Goal: Check status: Check status

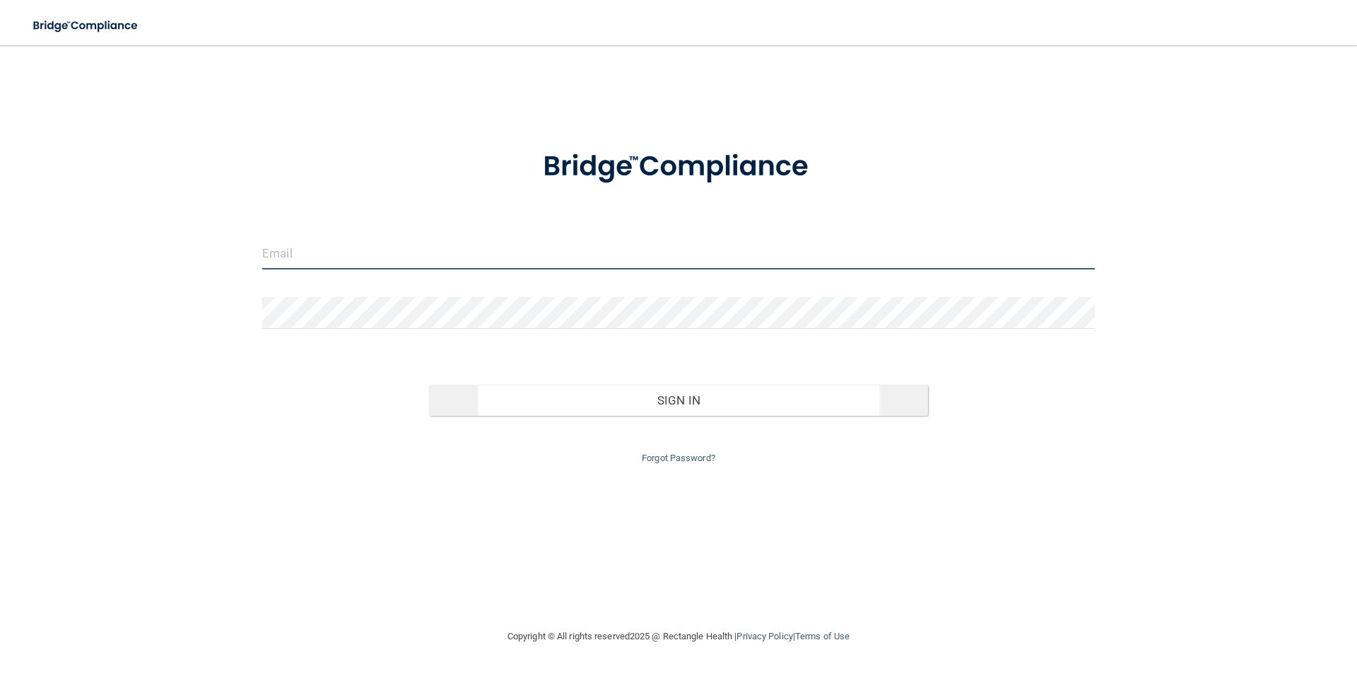
type input "[EMAIL_ADDRESS][DOMAIN_NAME]"
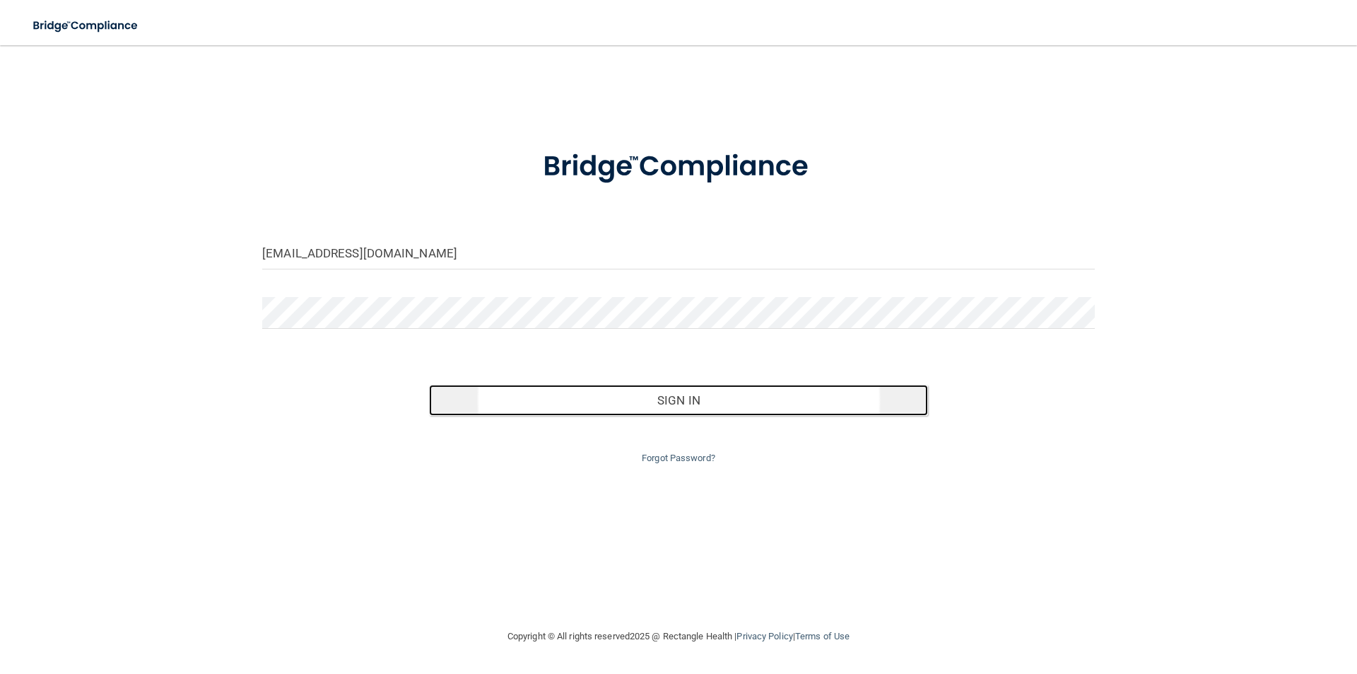
click at [624, 407] on button "Sign In" at bounding box center [679, 400] width 500 height 31
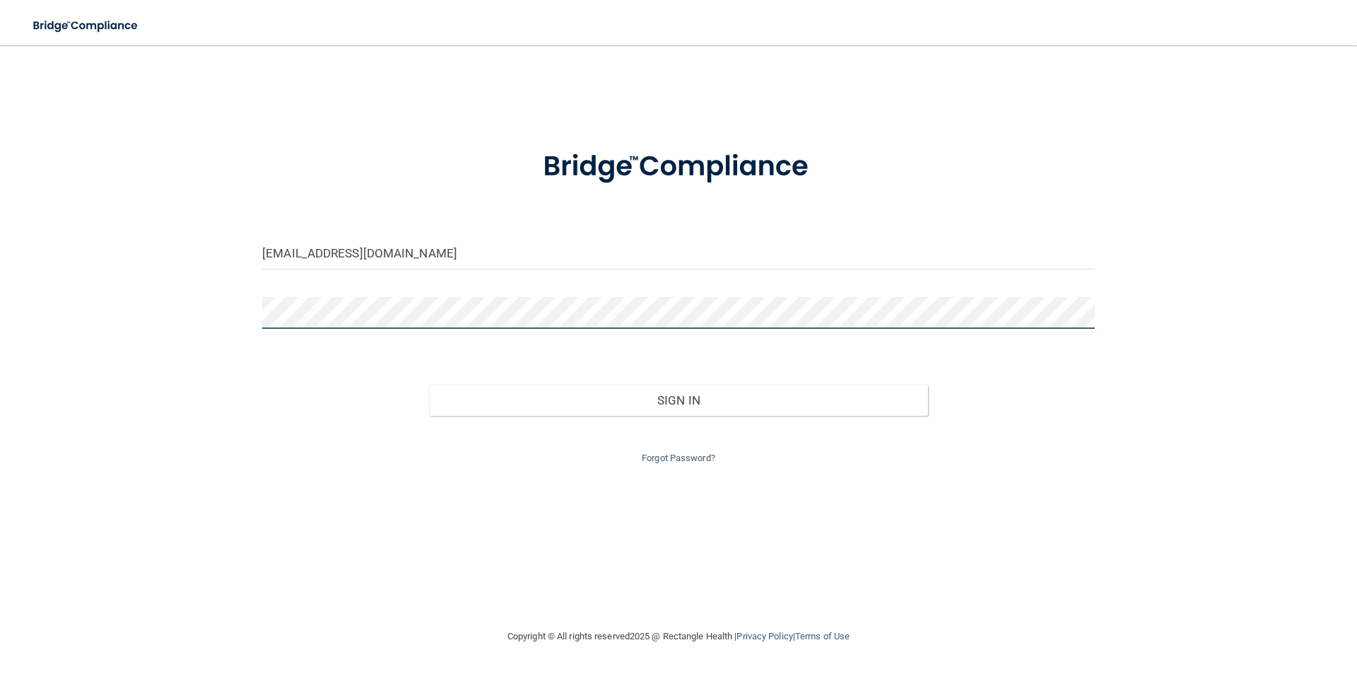
click at [429, 385] on button "Sign In" at bounding box center [679, 400] width 500 height 31
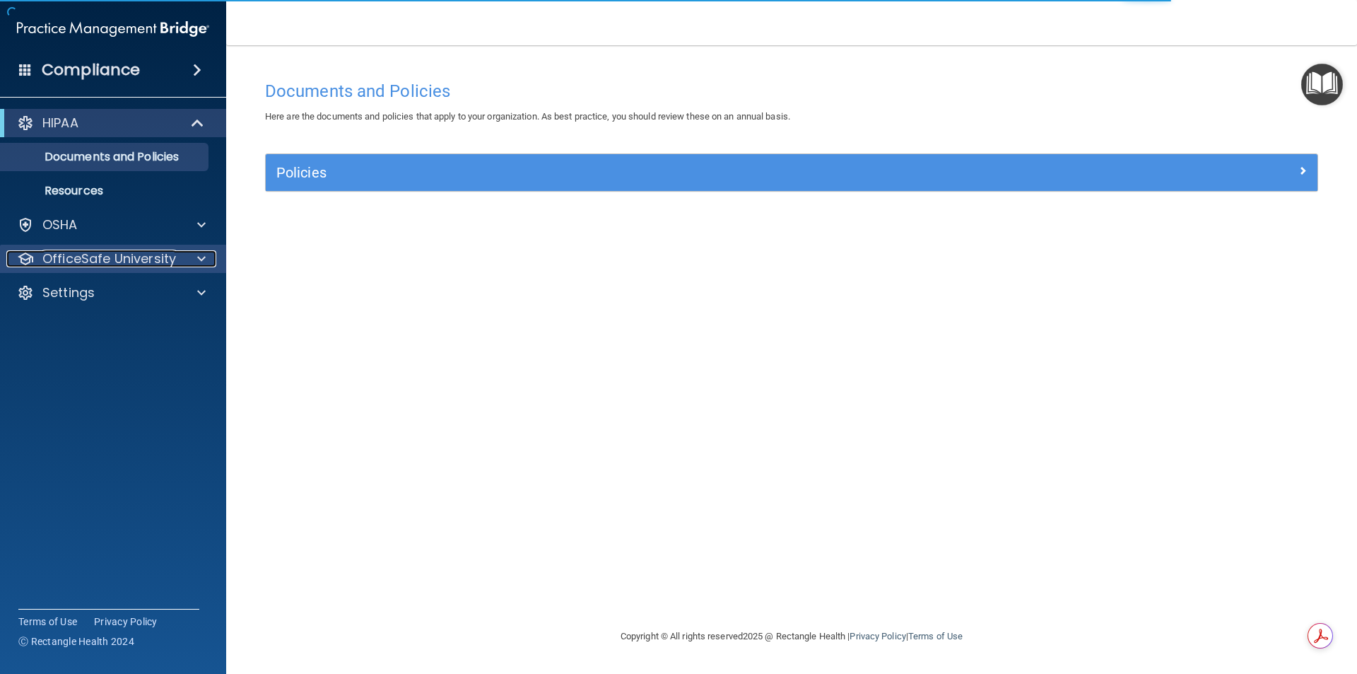
click at [137, 253] on p "OfficeSafe University" at bounding box center [109, 258] width 134 height 17
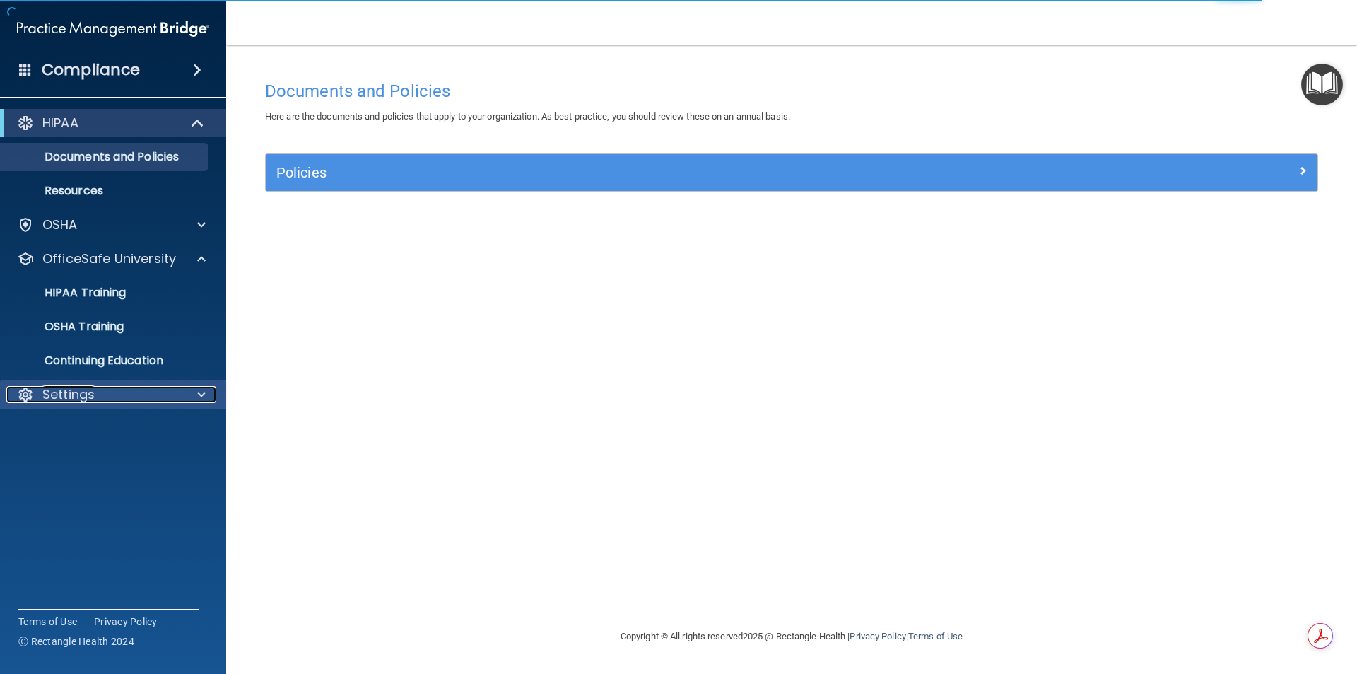
click at [142, 387] on div "Settings" at bounding box center [93, 394] width 175 height 17
click at [134, 426] on p "My Account" at bounding box center [105, 428] width 193 height 14
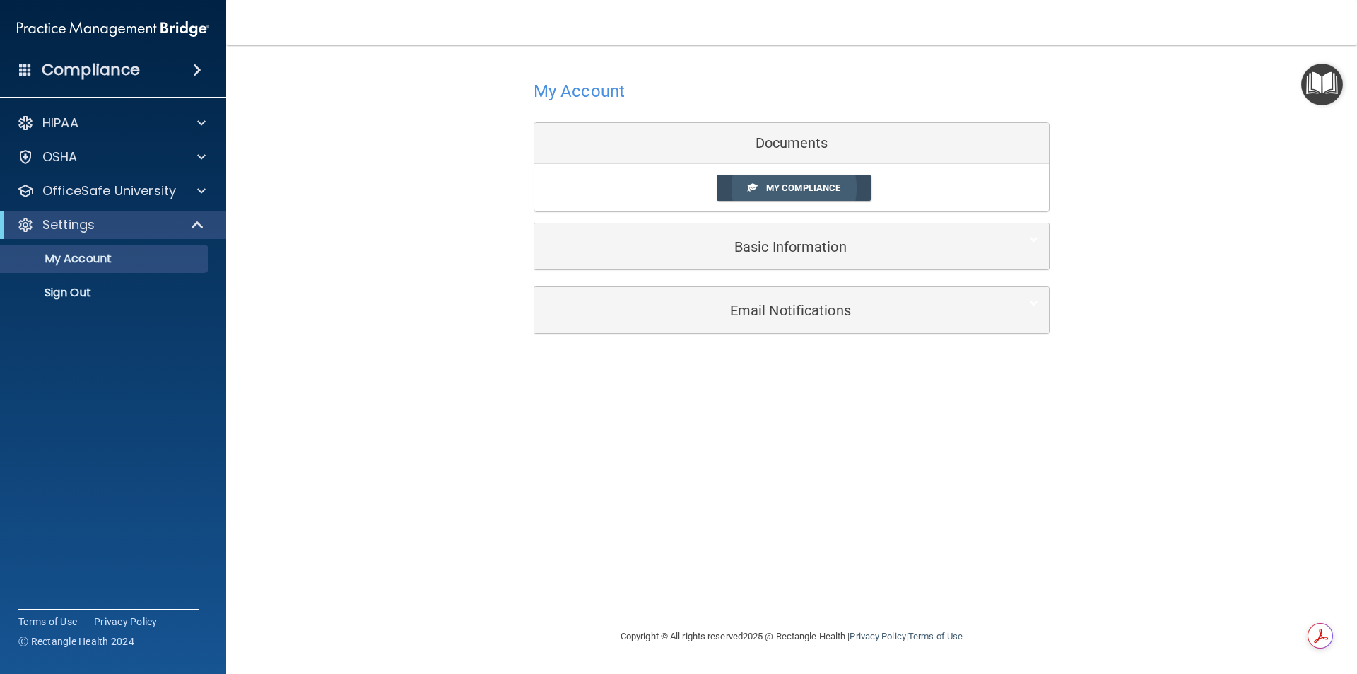
click at [740, 194] on link "My Compliance" at bounding box center [794, 188] width 155 height 26
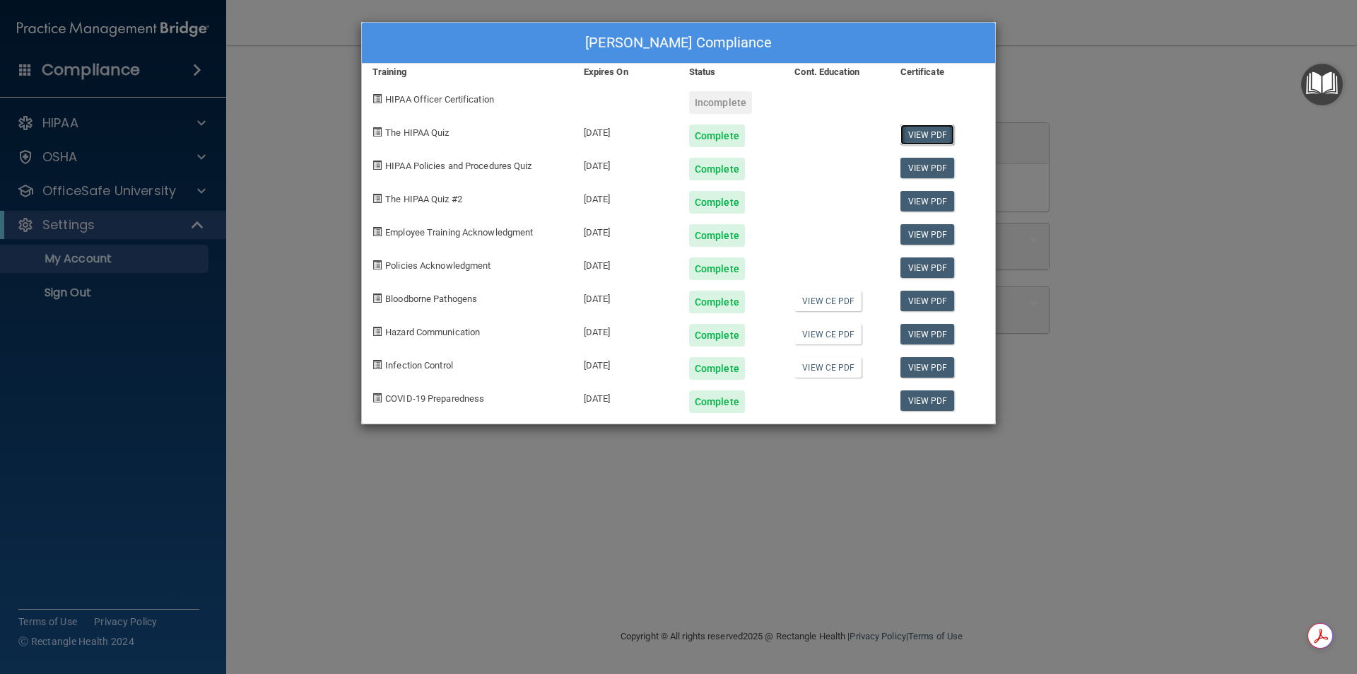
click at [939, 137] on link "View PDF" at bounding box center [928, 134] width 54 height 20
click at [942, 233] on link "View PDF" at bounding box center [928, 234] width 54 height 20
